Goal: Task Accomplishment & Management: Complete application form

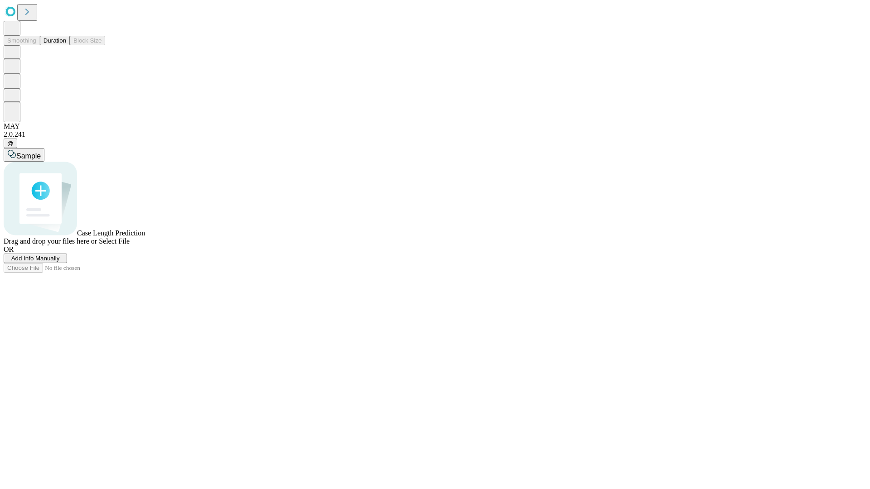
click at [60, 262] on span "Add Info Manually" at bounding box center [35, 258] width 48 height 7
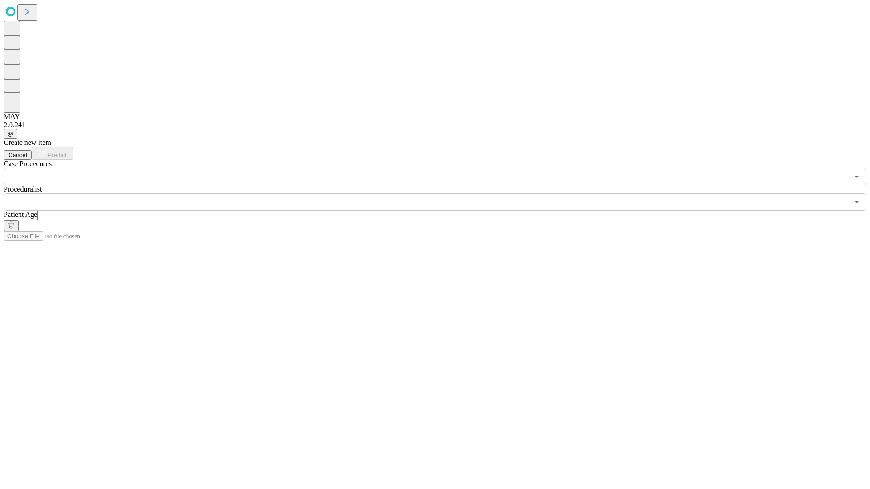
click at [101, 211] on input "text" at bounding box center [69, 215] width 64 height 9
type input "**"
click at [441, 193] on input "text" at bounding box center [426, 201] width 845 height 17
